Goal: Information Seeking & Learning: Learn about a topic

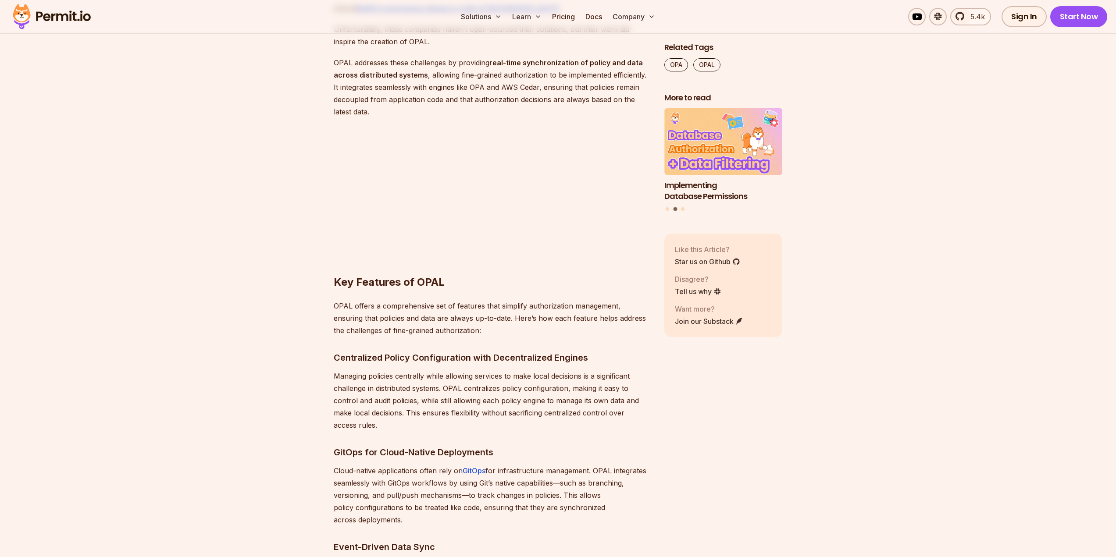
scroll to position [1753, 0]
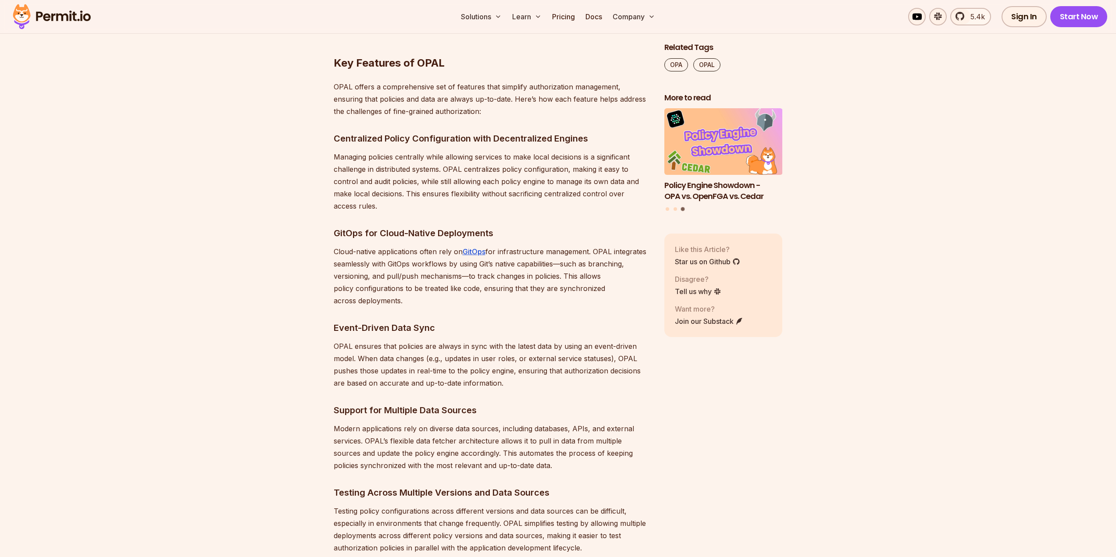
click at [481, 347] on p "OPAL ensures that policies are always in sync with the latest data by using an …" at bounding box center [492, 364] width 316 height 49
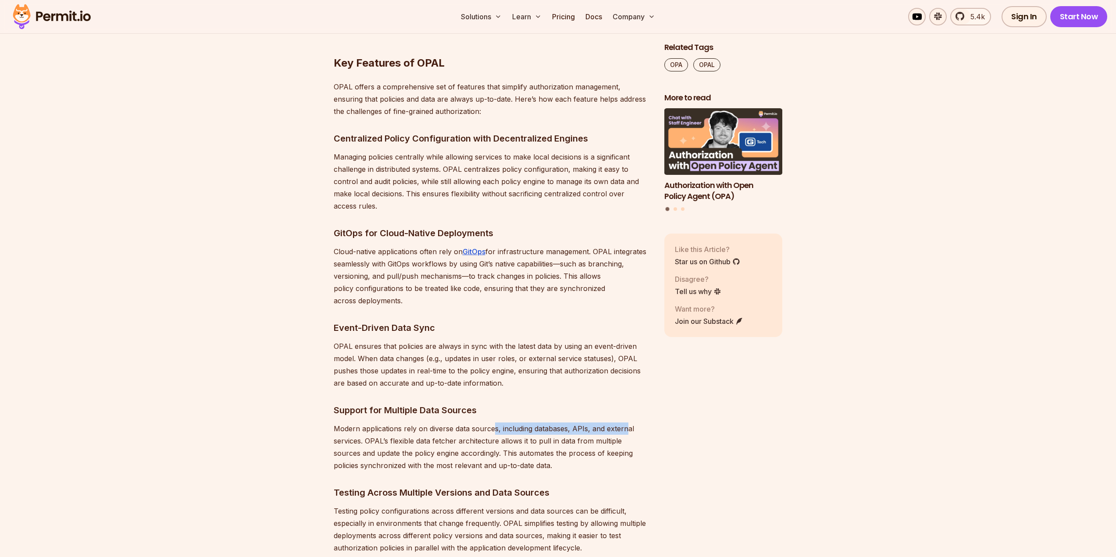
drag, startPoint x: 494, startPoint y: 428, endPoint x: 625, endPoint y: 427, distance: 131.1
click at [625, 427] on p "Modern applications rely on diverse data sources, including databases, APIs, an…" at bounding box center [492, 447] width 316 height 49
click at [381, 444] on p "Modern applications rely on diverse data sources, including databases, APIs, an…" at bounding box center [492, 447] width 316 height 49
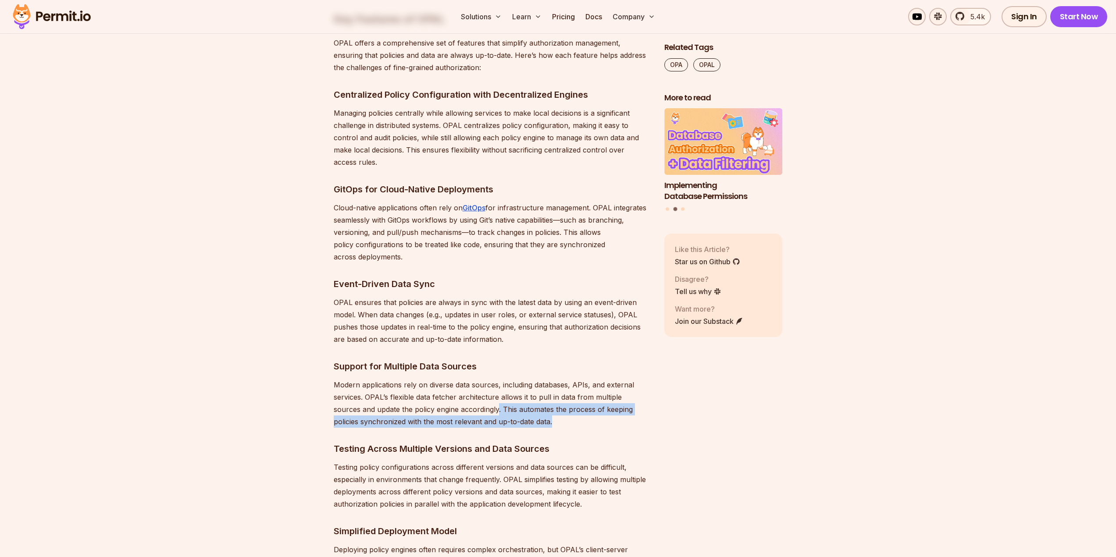
drag, startPoint x: 469, startPoint y: 409, endPoint x: 544, endPoint y: 417, distance: 75.4
click at [544, 417] on p "Modern applications rely on diverse data sources, including databases, APIs, an…" at bounding box center [492, 403] width 316 height 49
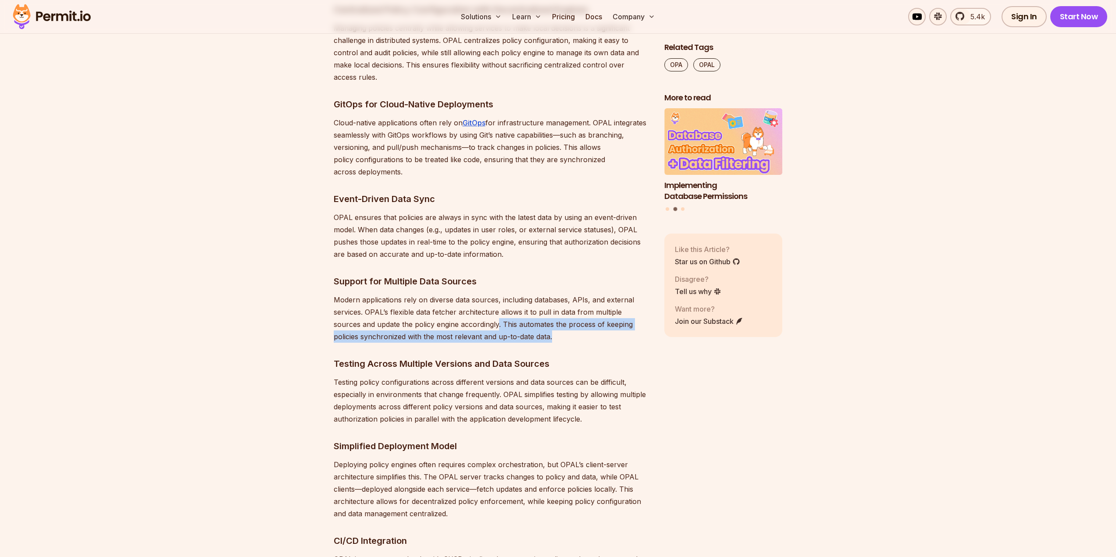
scroll to position [1885, 0]
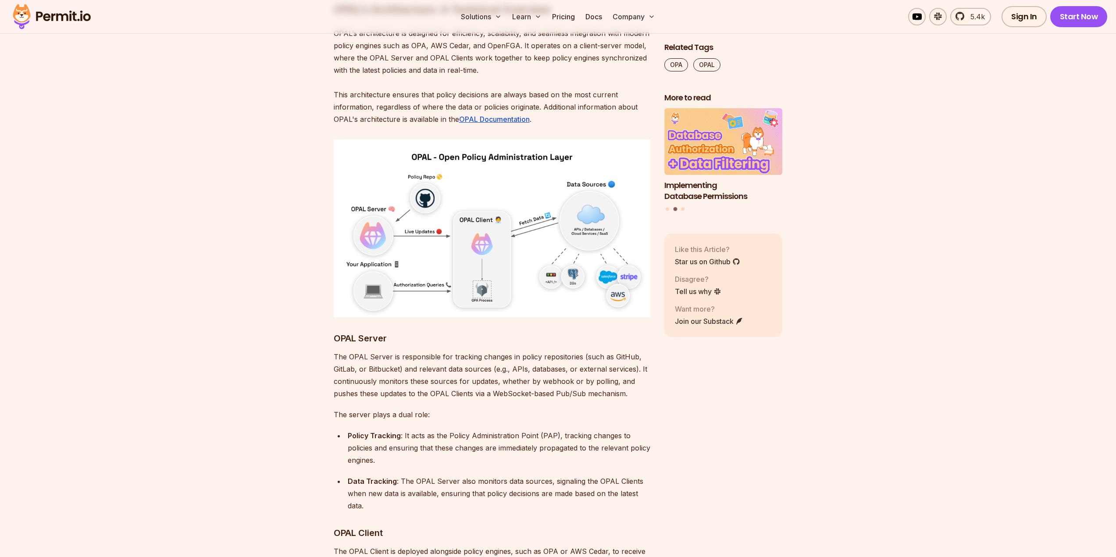
scroll to position [3331, 0]
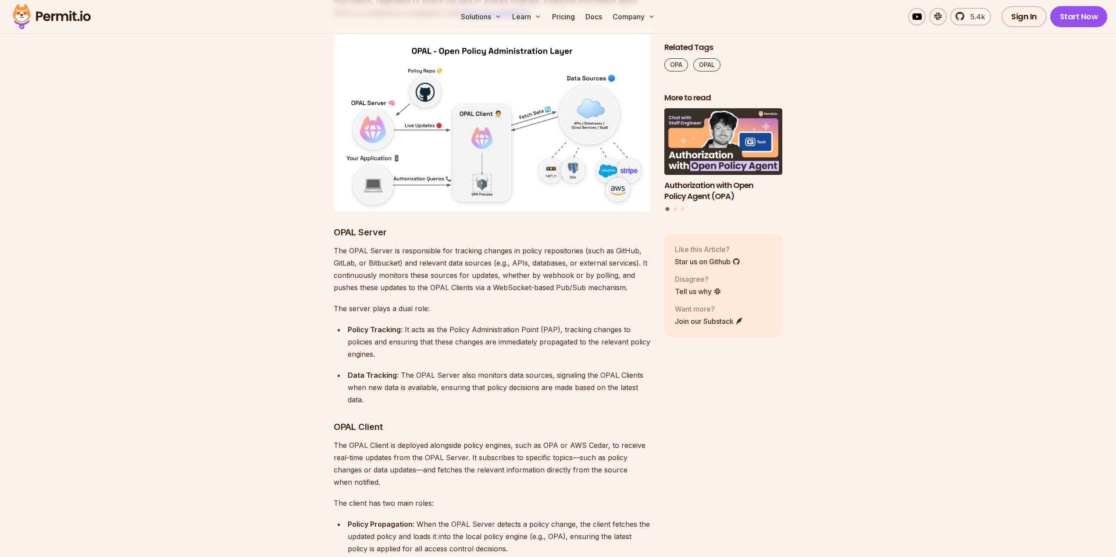
click at [489, 245] on p "The OPAL Server is responsible for tracking changes in policy repositories (suc…" at bounding box center [492, 269] width 316 height 49
drag, startPoint x: 404, startPoint y: 225, endPoint x: 634, endPoint y: 225, distance: 230.1
click at [634, 245] on p "The OPAL Server is responsible for tracking changes in policy repositories (suc…" at bounding box center [492, 269] width 316 height 49
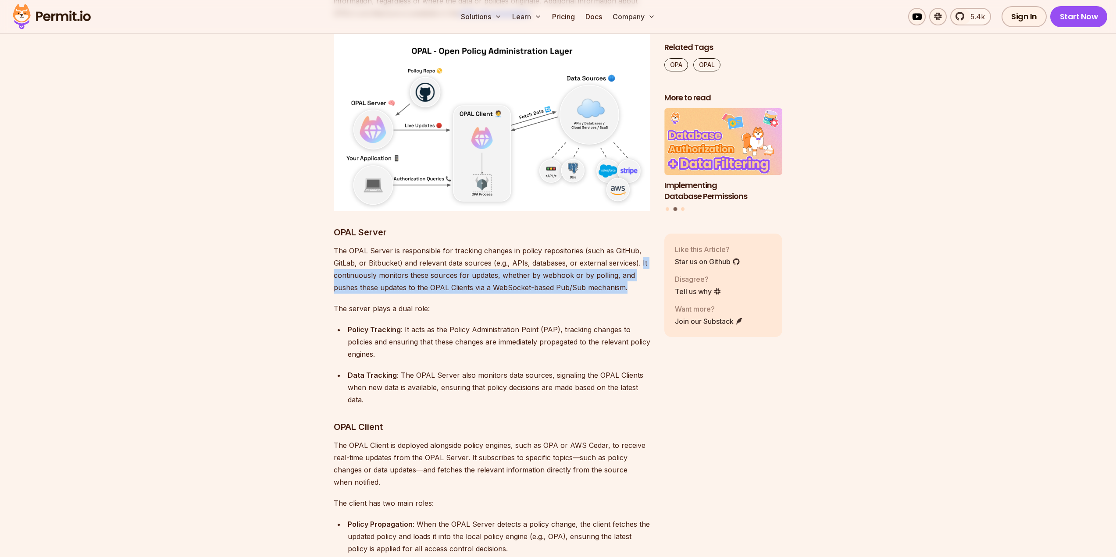
drag, startPoint x: 639, startPoint y: 226, endPoint x: 635, endPoint y: 253, distance: 27.1
click at [635, 253] on p "The OPAL Server is responsible for tracking changes in policy repositories (suc…" at bounding box center [492, 269] width 316 height 49
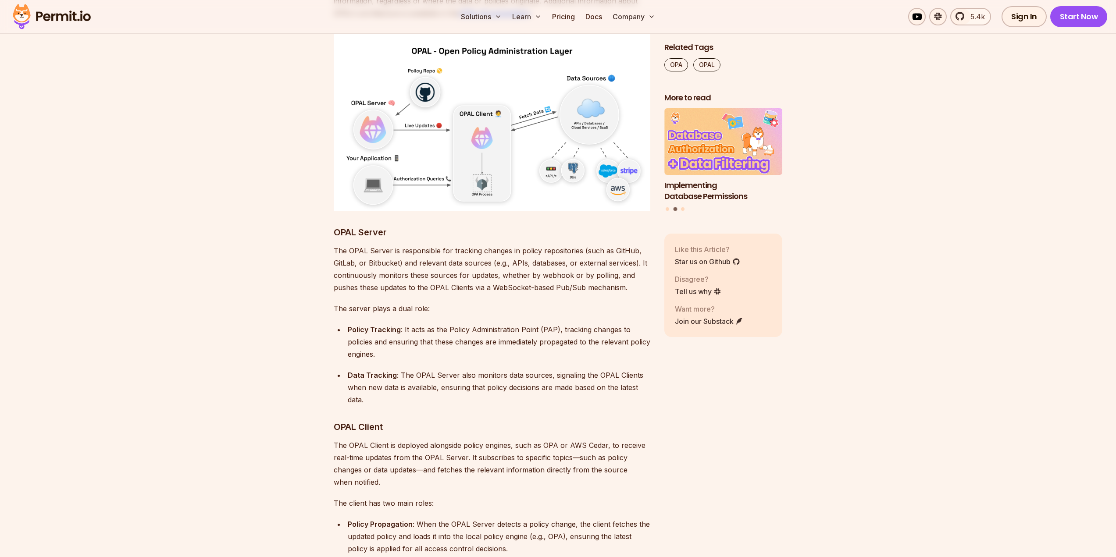
click at [620, 253] on p "The OPAL Server is responsible for tracking changes in policy repositories (suc…" at bounding box center [492, 269] width 316 height 49
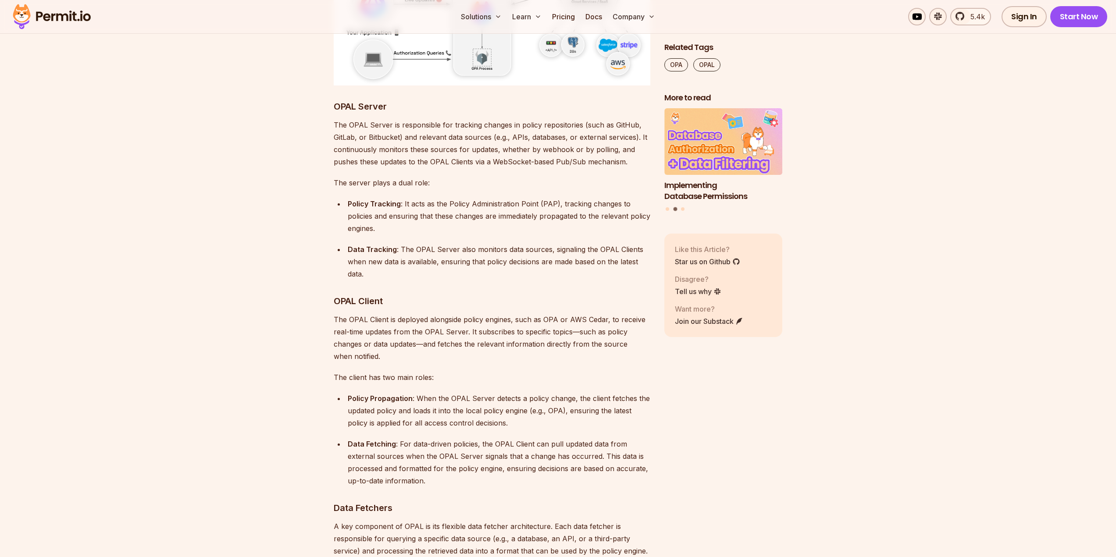
scroll to position [3463, 0]
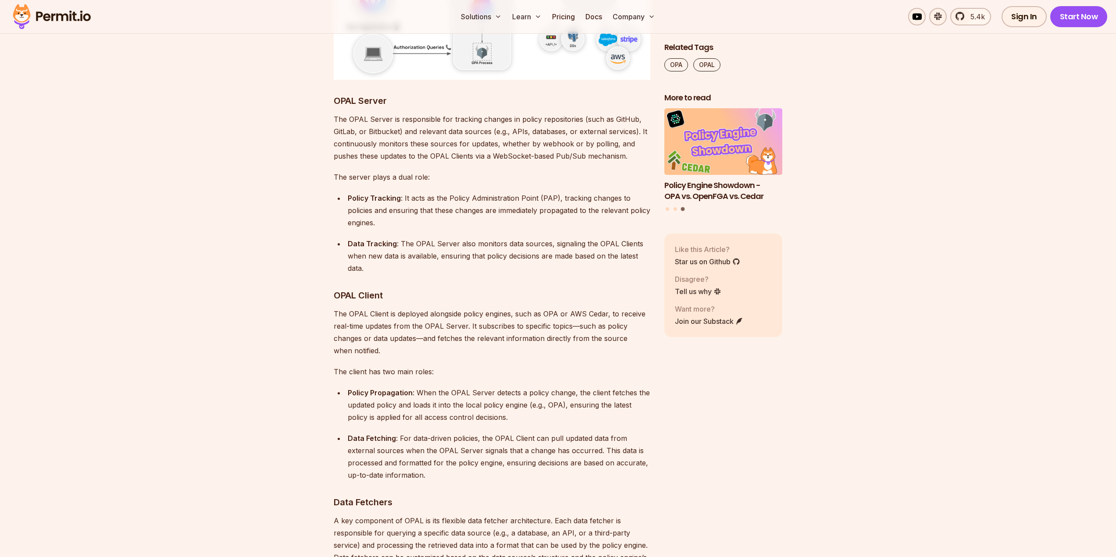
drag, startPoint x: 168, startPoint y: 184, endPoint x: 93, endPoint y: 42, distance: 160.0
